Goal: Navigation & Orientation: Find specific page/section

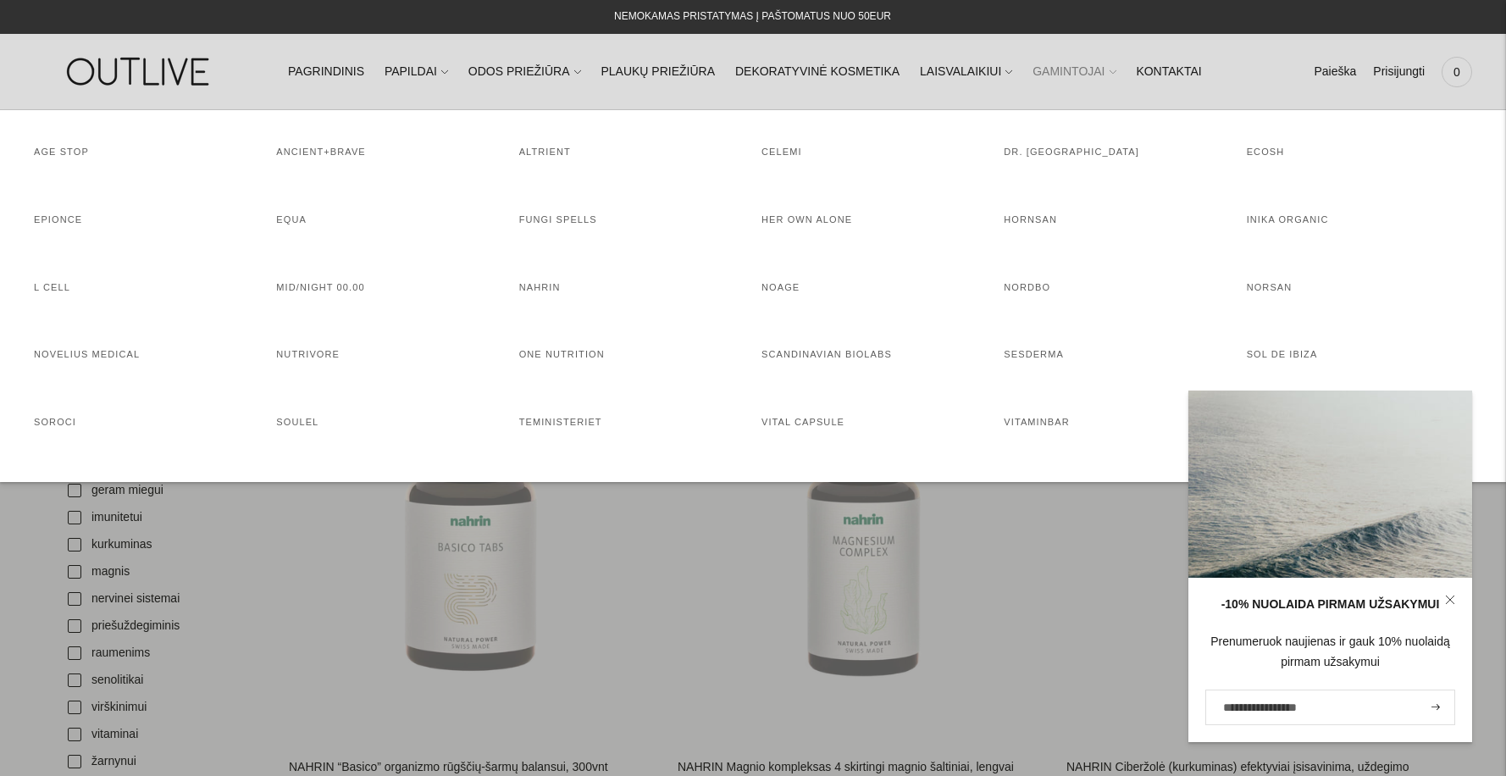
click at [1032, 73] on link "GAMINTOJAI" at bounding box center [1073, 71] width 83 height 37
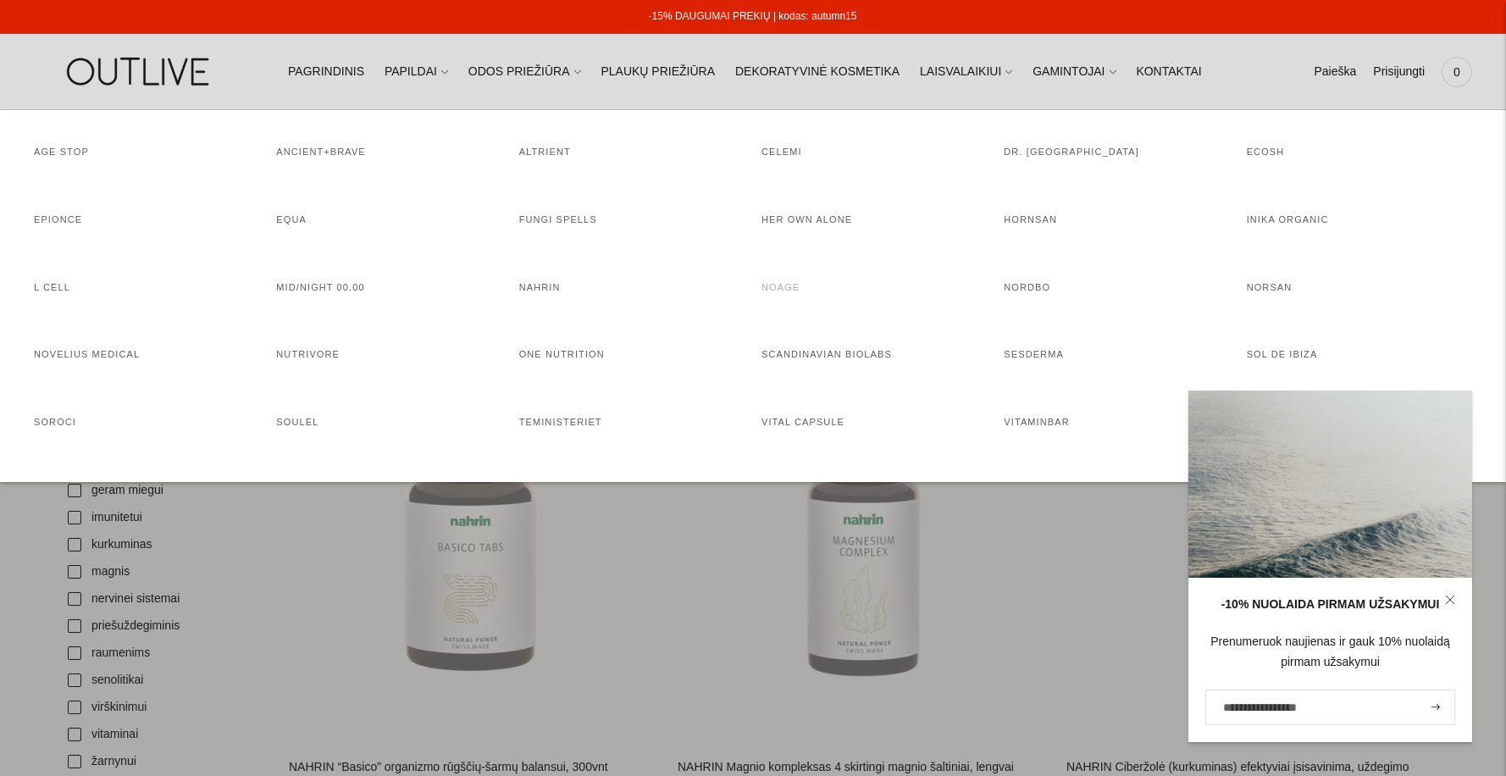
click at [782, 290] on link "NoAGE" at bounding box center [780, 287] width 38 height 10
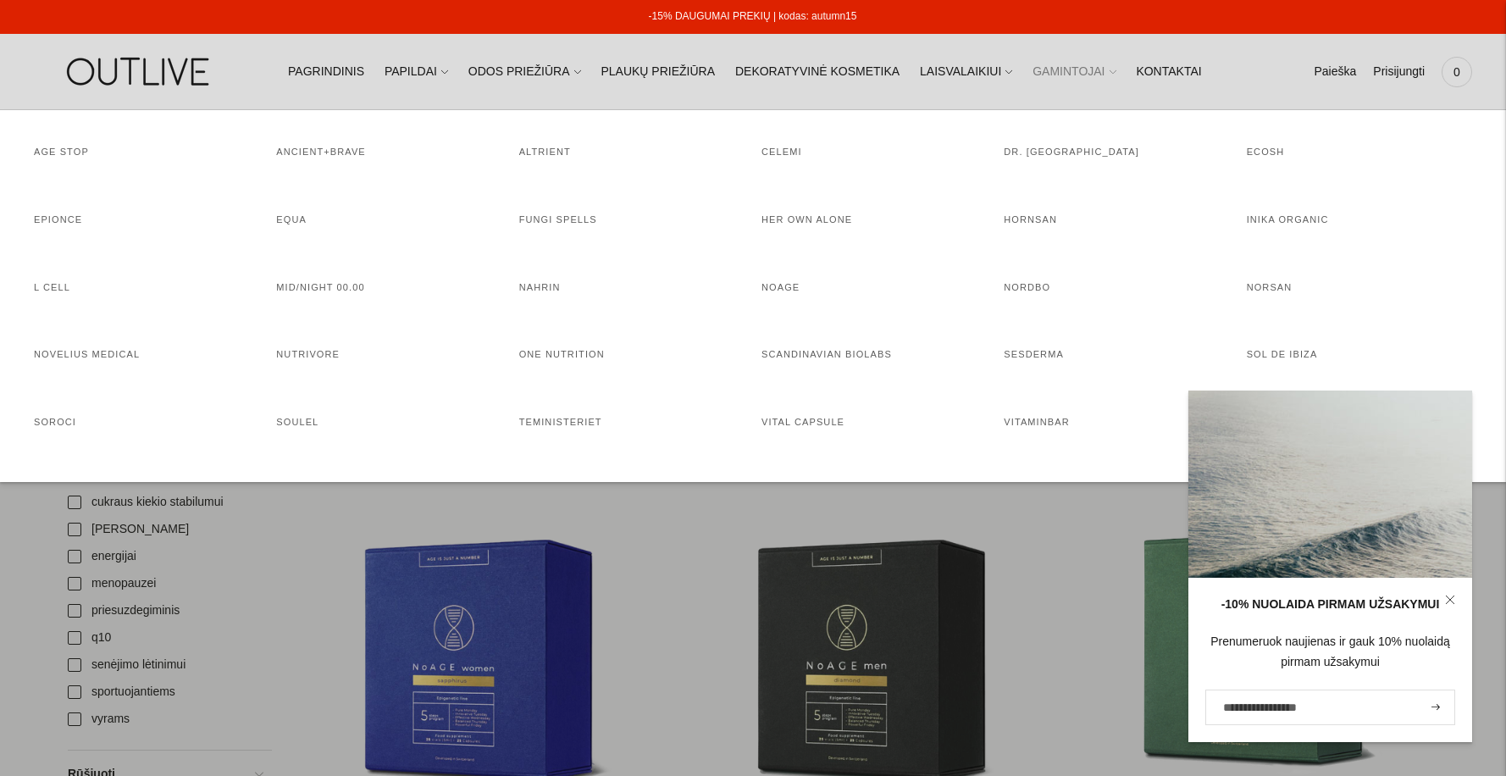
click at [1038, 79] on link "GAMINTOJAI" at bounding box center [1073, 71] width 83 height 37
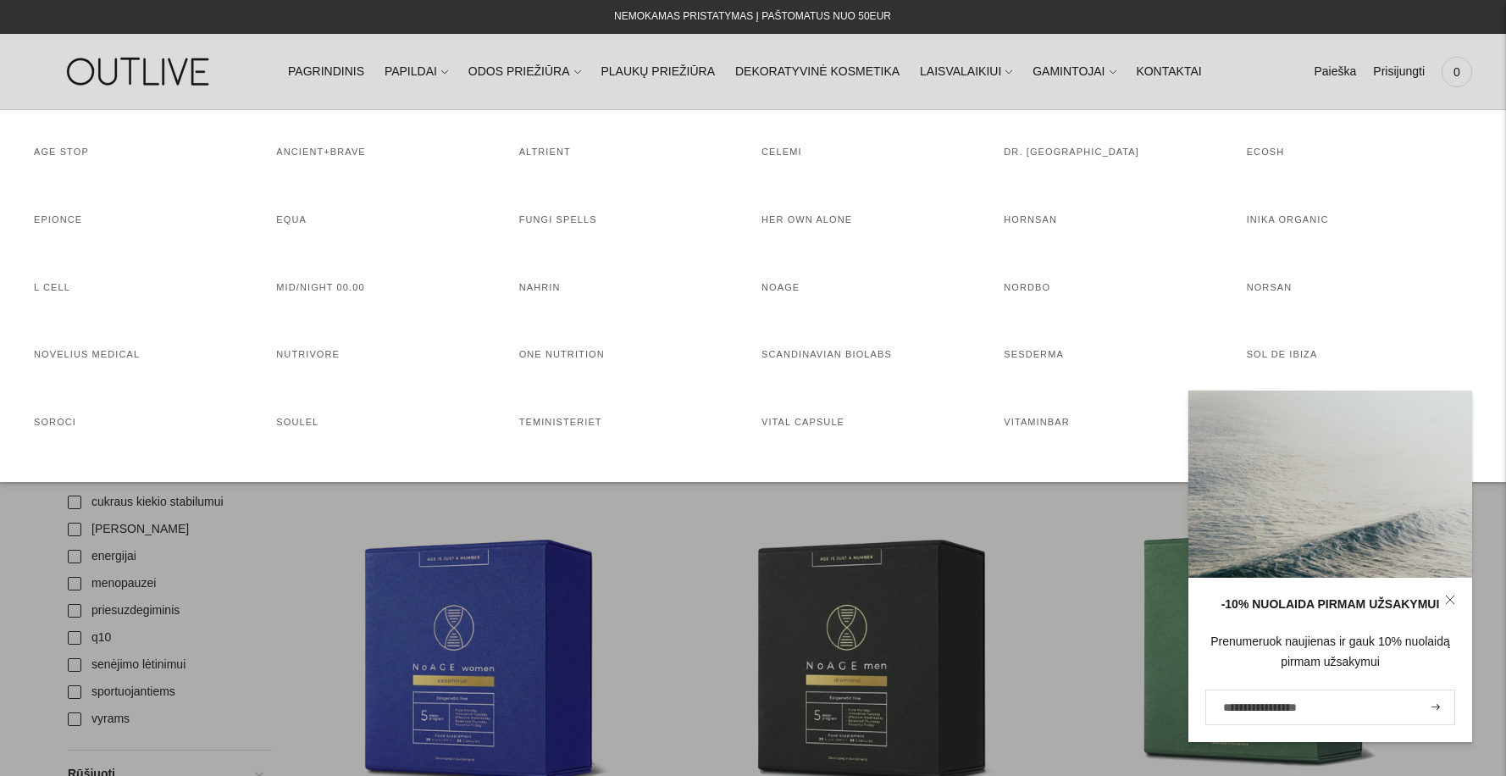
click at [1030, 294] on h4 "NORDBO" at bounding box center [1116, 287] width 225 height 17
click at [1030, 291] on link "NORDBO" at bounding box center [1027, 287] width 47 height 10
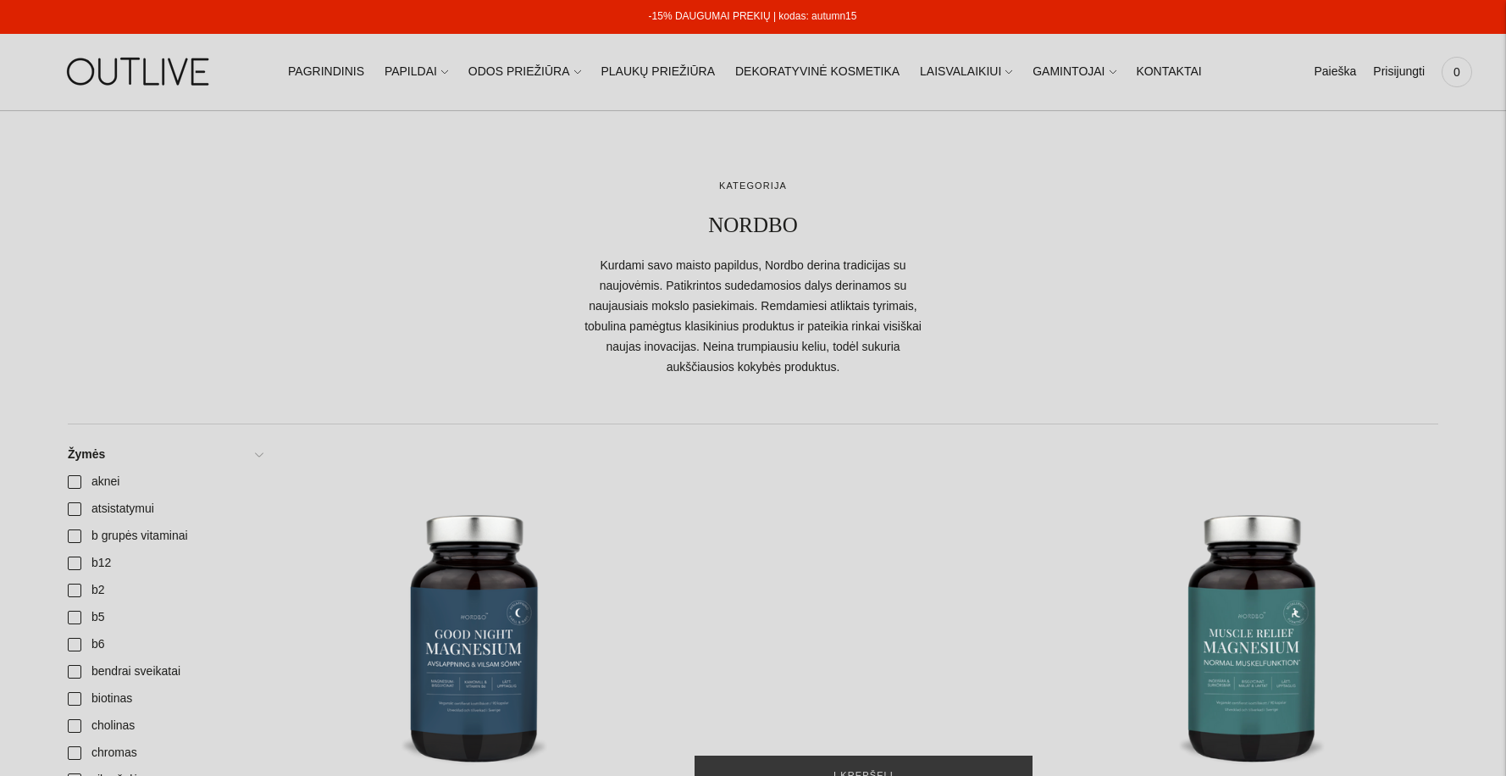
scroll to position [339, 0]
